Goal: Navigation & Orientation: Understand site structure

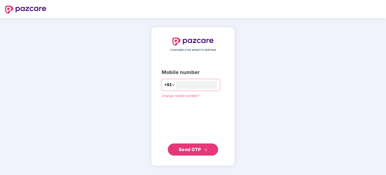
type input "**********"
click at [187, 145] on button "Send OTP" at bounding box center [193, 149] width 50 height 12
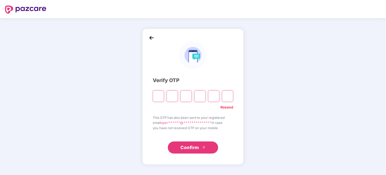
type input "*"
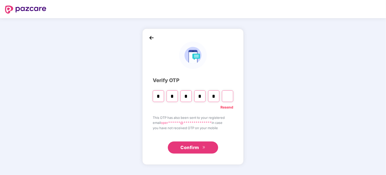
type input "*"
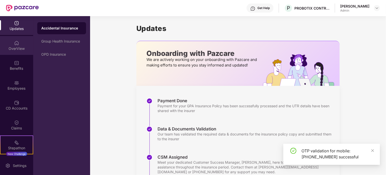
click at [17, 51] on div "OverView" at bounding box center [16, 48] width 33 height 5
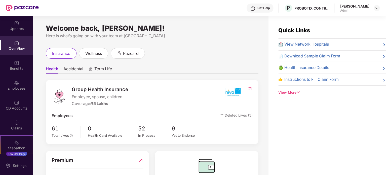
click at [16, 89] on div "Employees" at bounding box center [16, 88] width 33 height 5
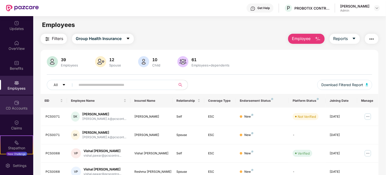
click at [17, 106] on div "CD Accounts" at bounding box center [16, 108] width 33 height 5
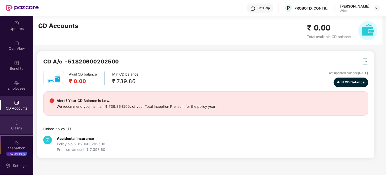
click at [18, 128] on div "Claims" at bounding box center [16, 127] width 33 height 5
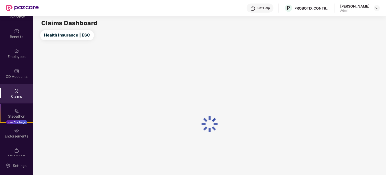
scroll to position [39, 0]
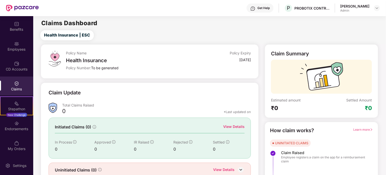
click at [18, 128] on div "Endorsements" at bounding box center [16, 128] width 33 height 5
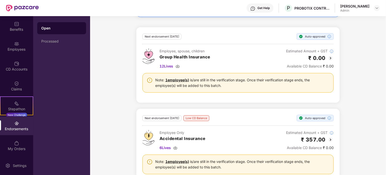
scroll to position [75, 0]
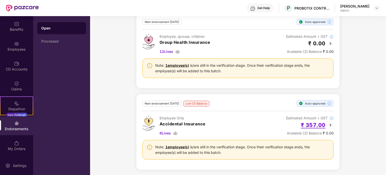
click at [319, 127] on h2 "₹ 357.00" at bounding box center [313, 125] width 25 height 8
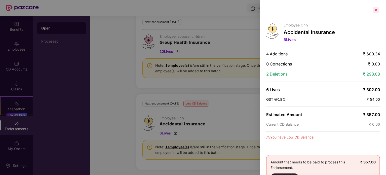
click at [374, 10] on div at bounding box center [376, 10] width 8 height 8
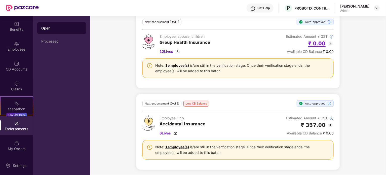
click at [319, 45] on h2 "₹ 0.00" at bounding box center [316, 43] width 17 height 8
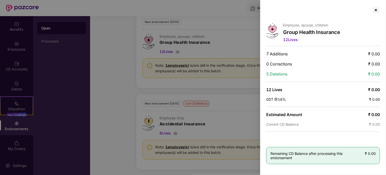
click at [214, 84] on div at bounding box center [193, 87] width 386 height 175
click at [376, 8] on div at bounding box center [376, 10] width 8 height 8
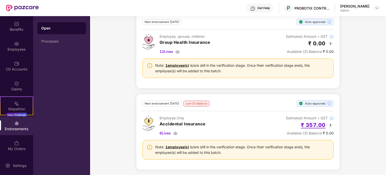
click at [318, 123] on h2 "₹ 357.00" at bounding box center [313, 125] width 25 height 8
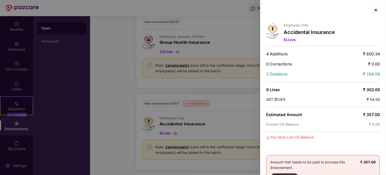
click at [241, 119] on div at bounding box center [193, 87] width 386 height 175
